Goal: Task Accomplishment & Management: Manage account settings

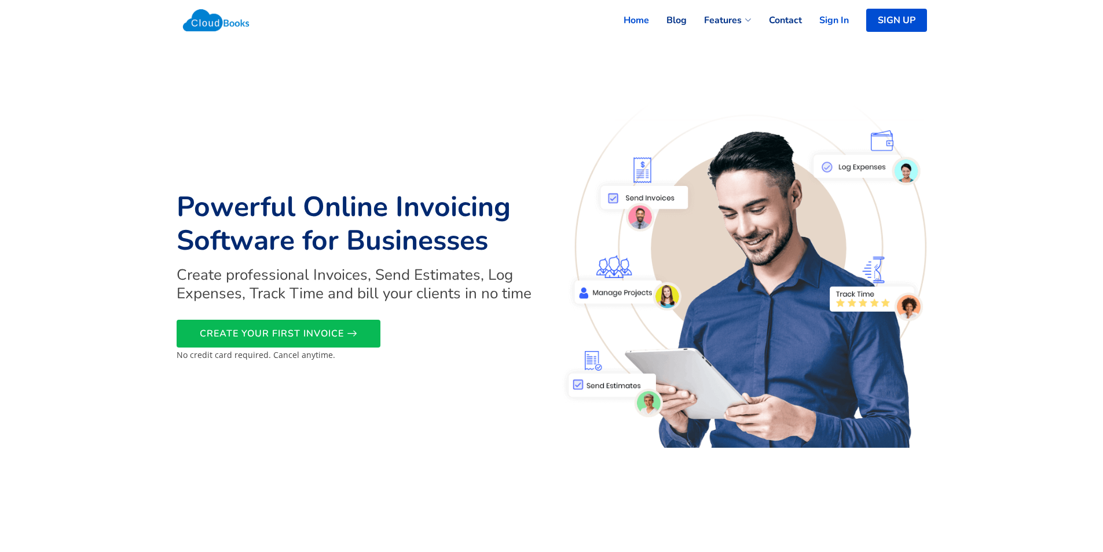
click at [837, 20] on link "Sign In" at bounding box center [825, 20] width 47 height 25
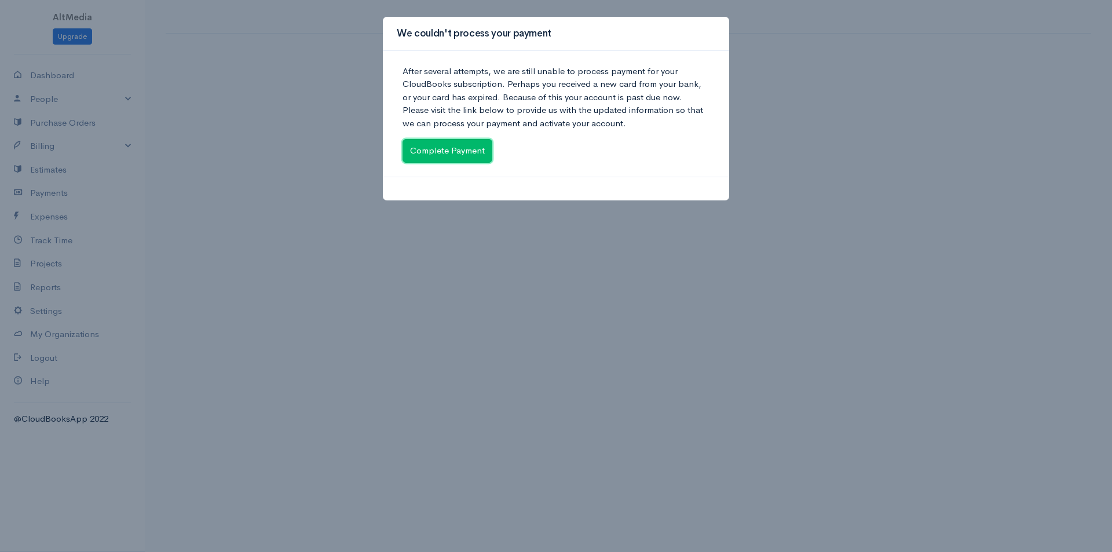
click at [468, 160] on link "Complete Payment" at bounding box center [447, 151] width 90 height 24
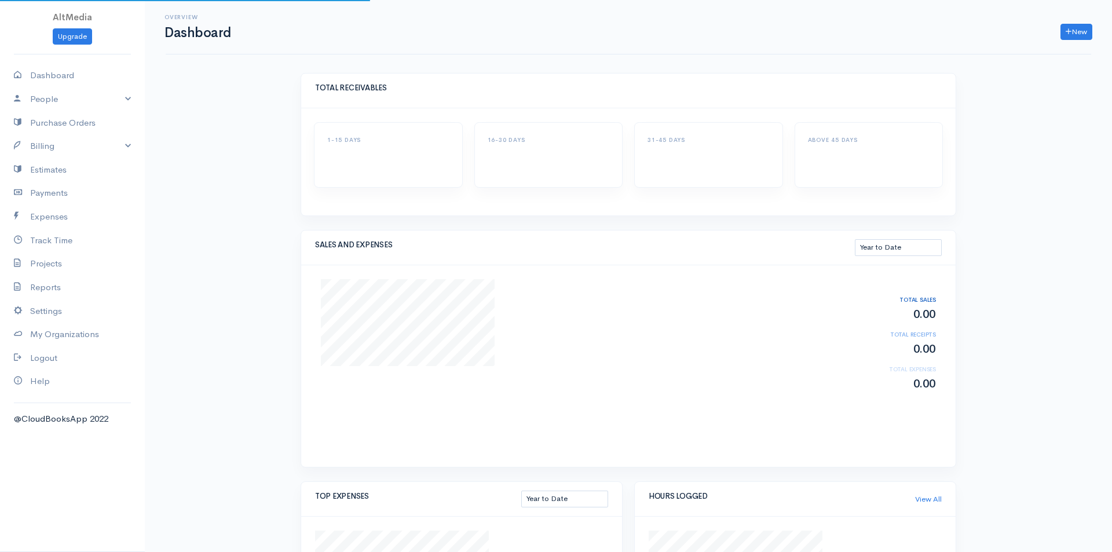
select select "thistoyear"
